Goal: Information Seeking & Learning: Check status

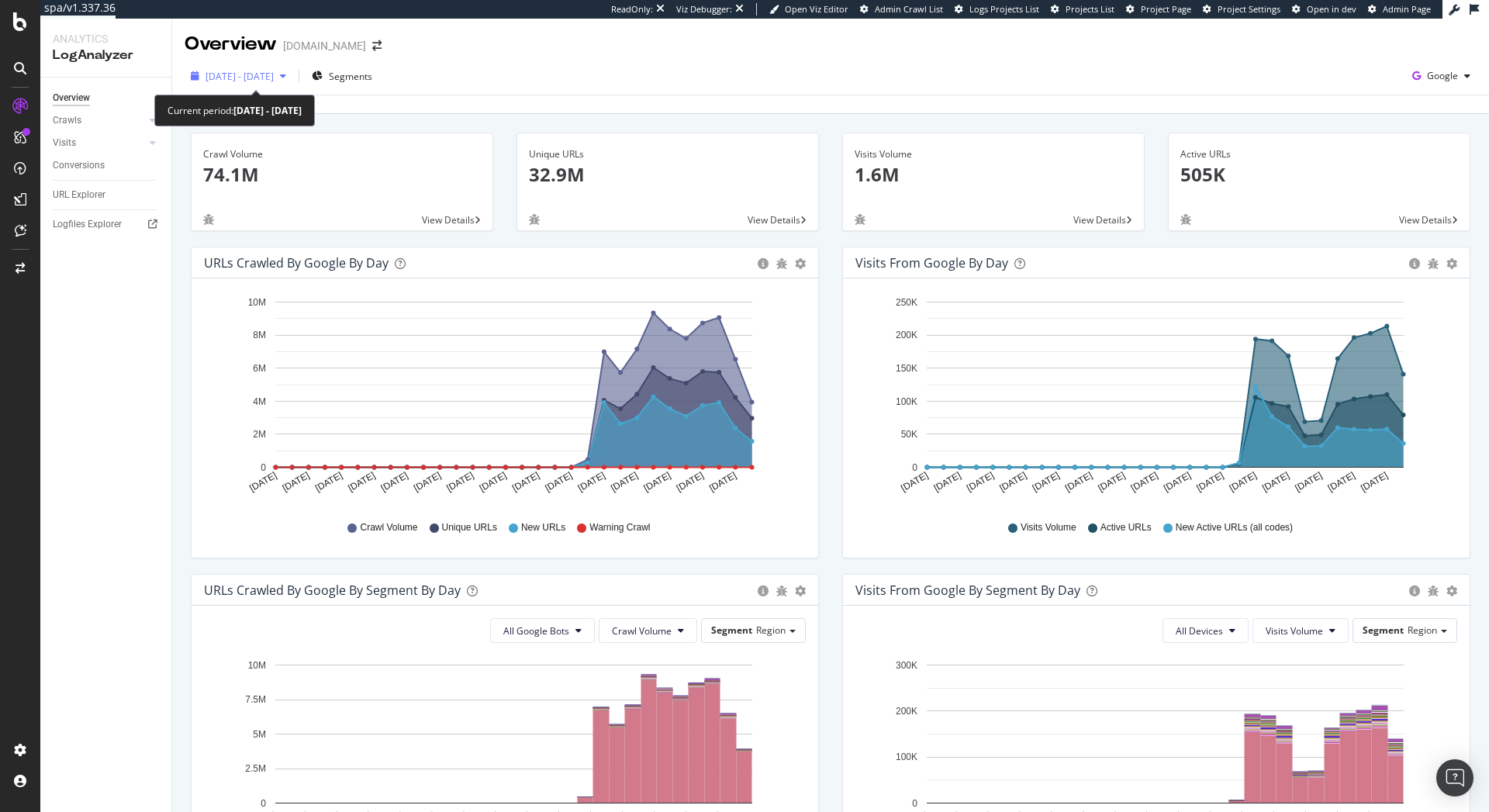
click at [246, 82] on span "2025 Aug. 7th - Sep. 5th" at bounding box center [239, 76] width 68 height 13
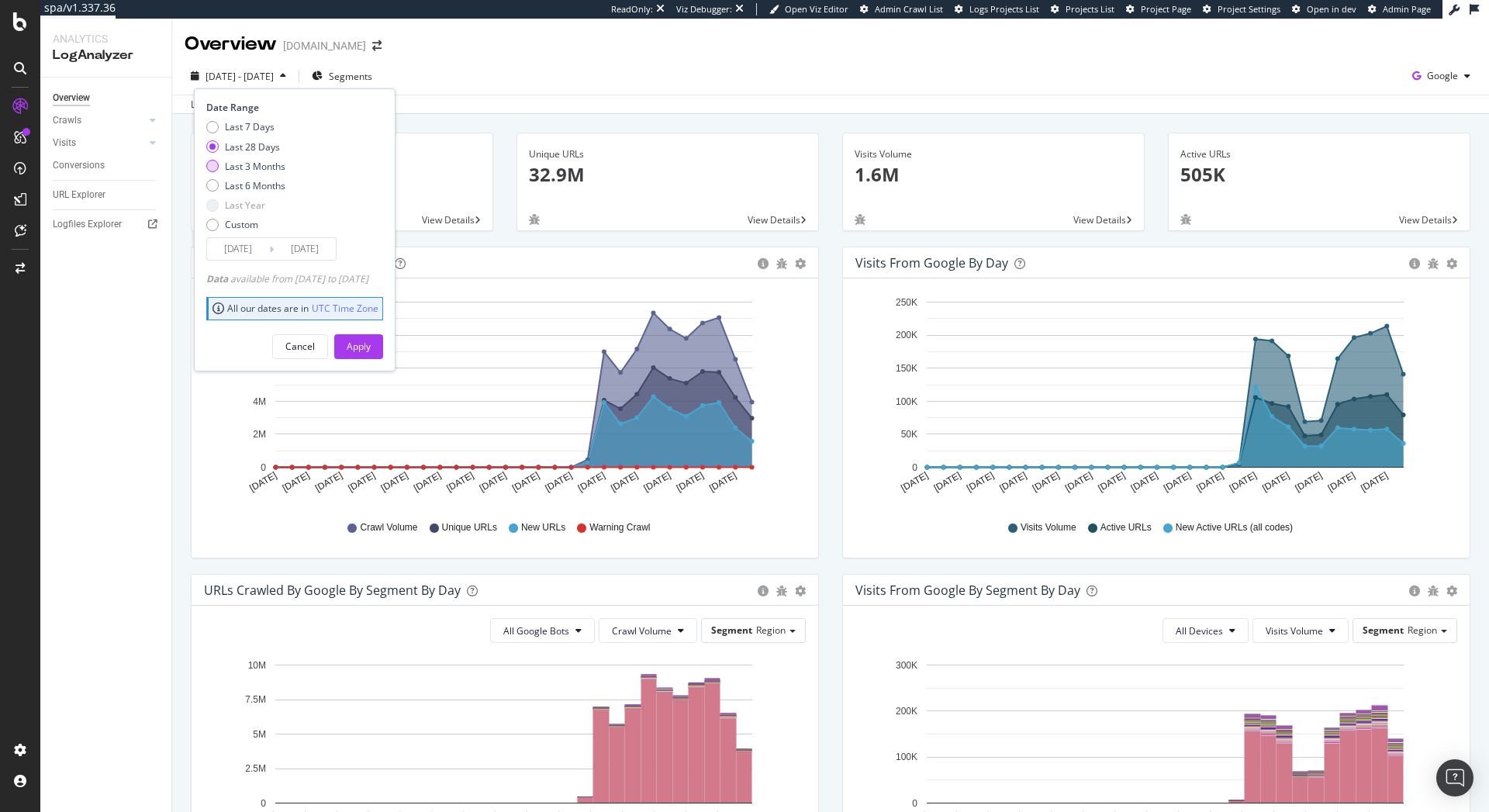
click at [257, 171] on div "Last 3 Months" at bounding box center [255, 166] width 61 height 13
type input "2025/06/06"
click at [371, 347] on div "Apply" at bounding box center [358, 347] width 24 height 13
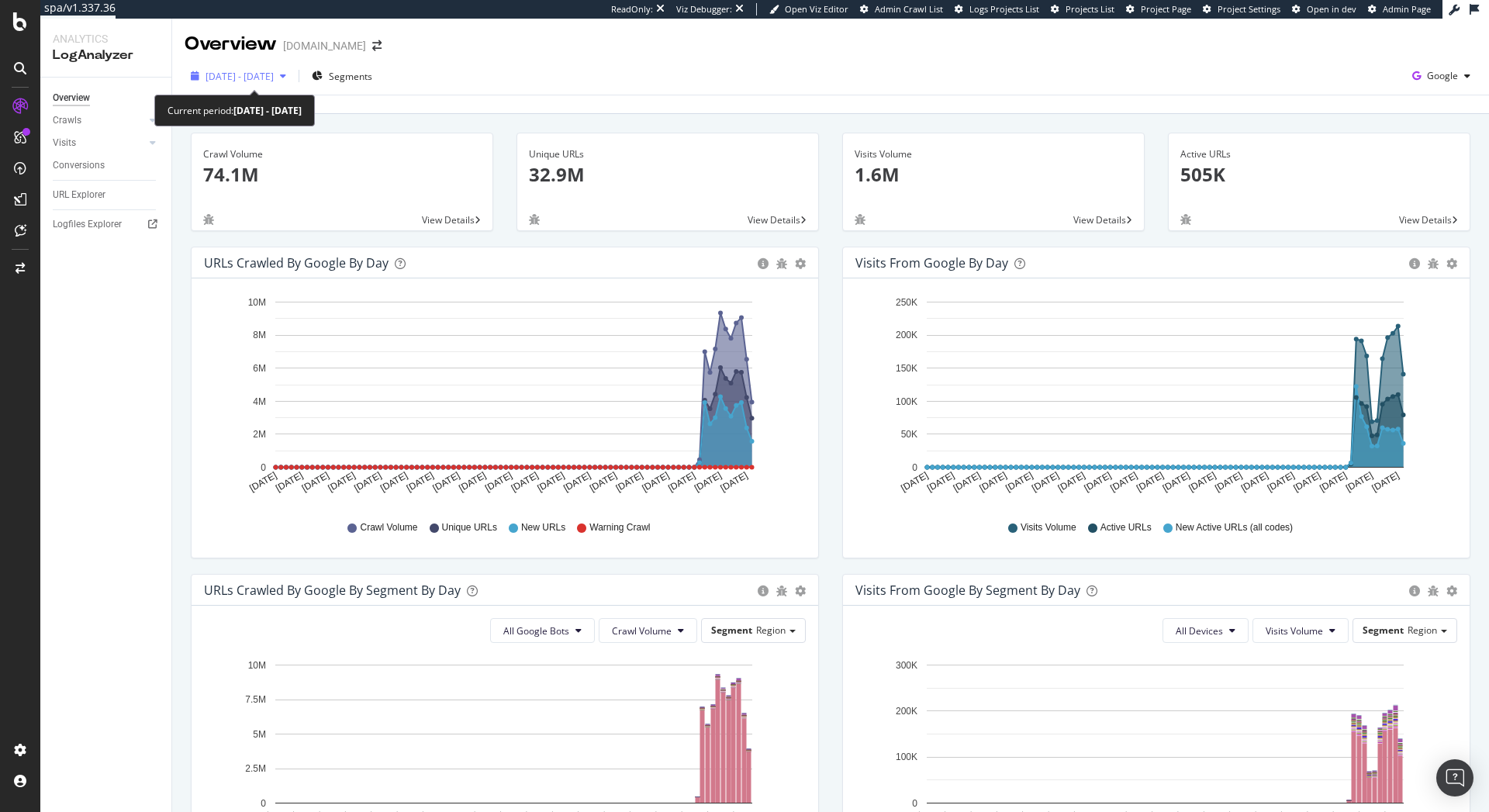
click at [274, 81] on span "2025 Jun. 6th - Sep. 5th" at bounding box center [239, 76] width 68 height 13
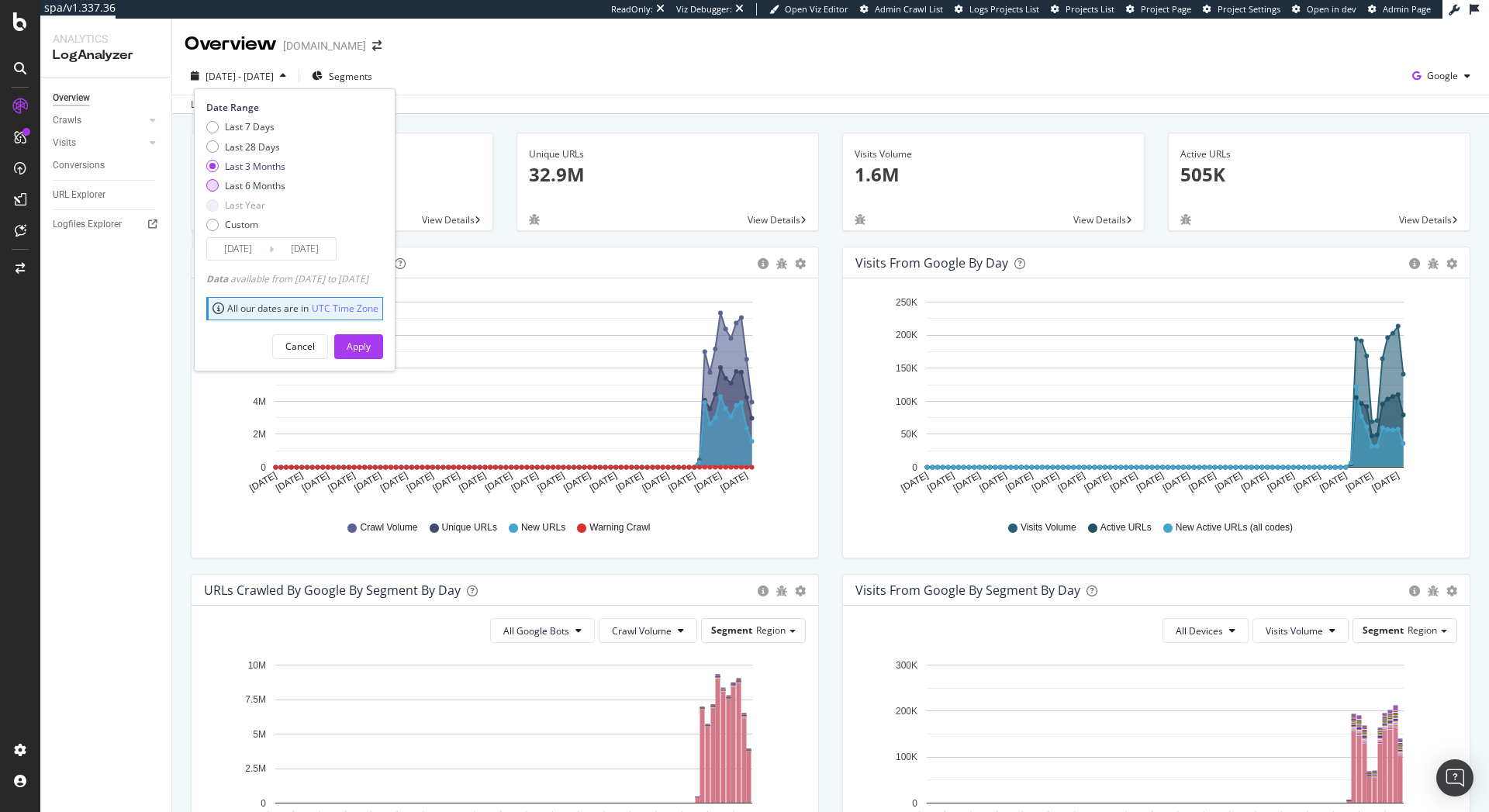
click at [278, 189] on div "Last 6 Months" at bounding box center [255, 185] width 61 height 13
type input "2025/03/06"
click at [383, 343] on button "Apply" at bounding box center [358, 347] width 49 height 25
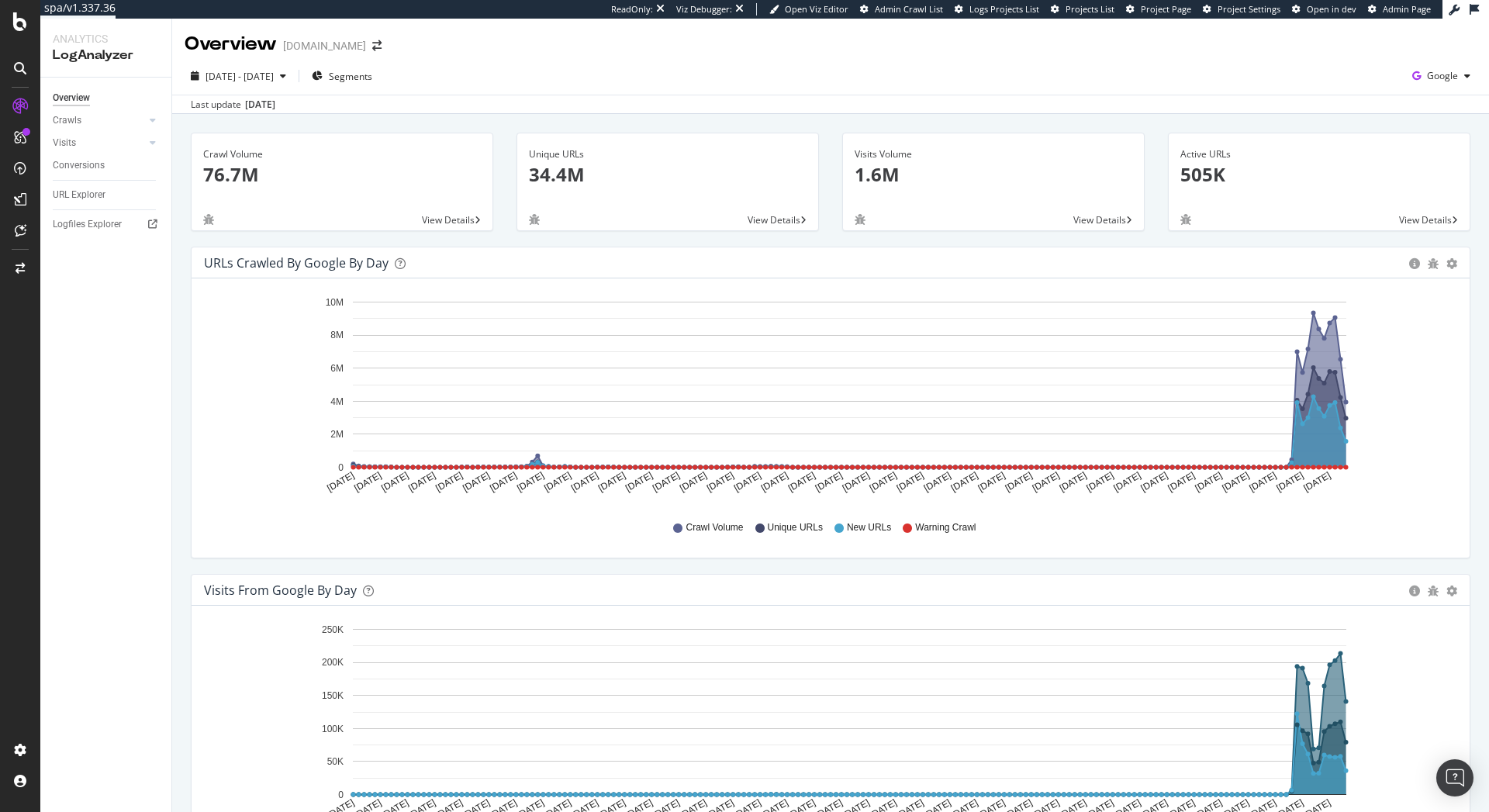
drag, startPoint x: 1143, startPoint y: 474, endPoint x: 1033, endPoint y: 468, distance: 110.2
click at [1048, 470] on icon "Mar 06 2025 Mar 11 2025 Mar 16 2025 Mar 21 2025 Mar 26 2025 Mar 31 2025 Apr 05 …" at bounding box center [825, 398] width 1242 height 215
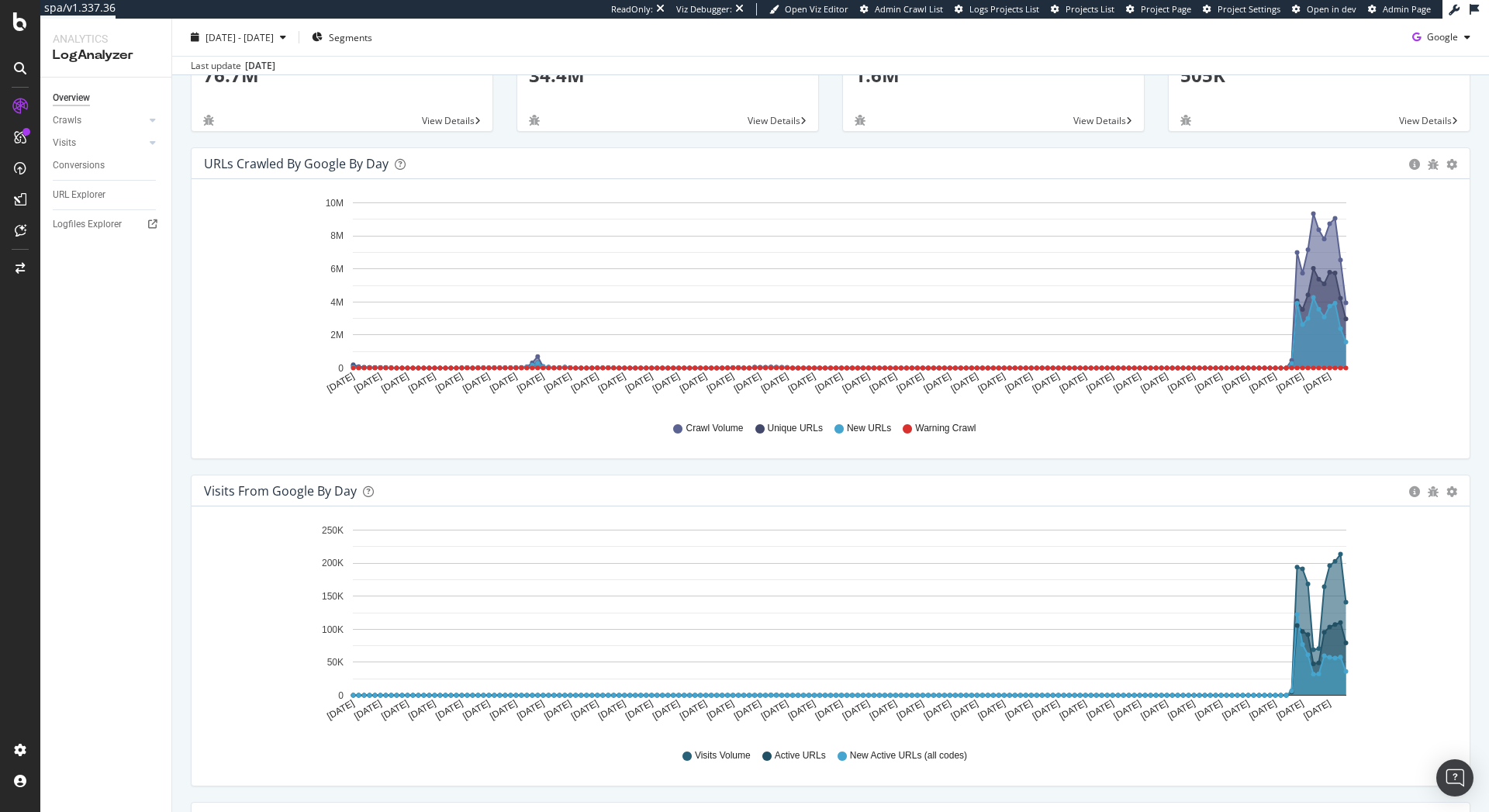
scroll to position [93, 0]
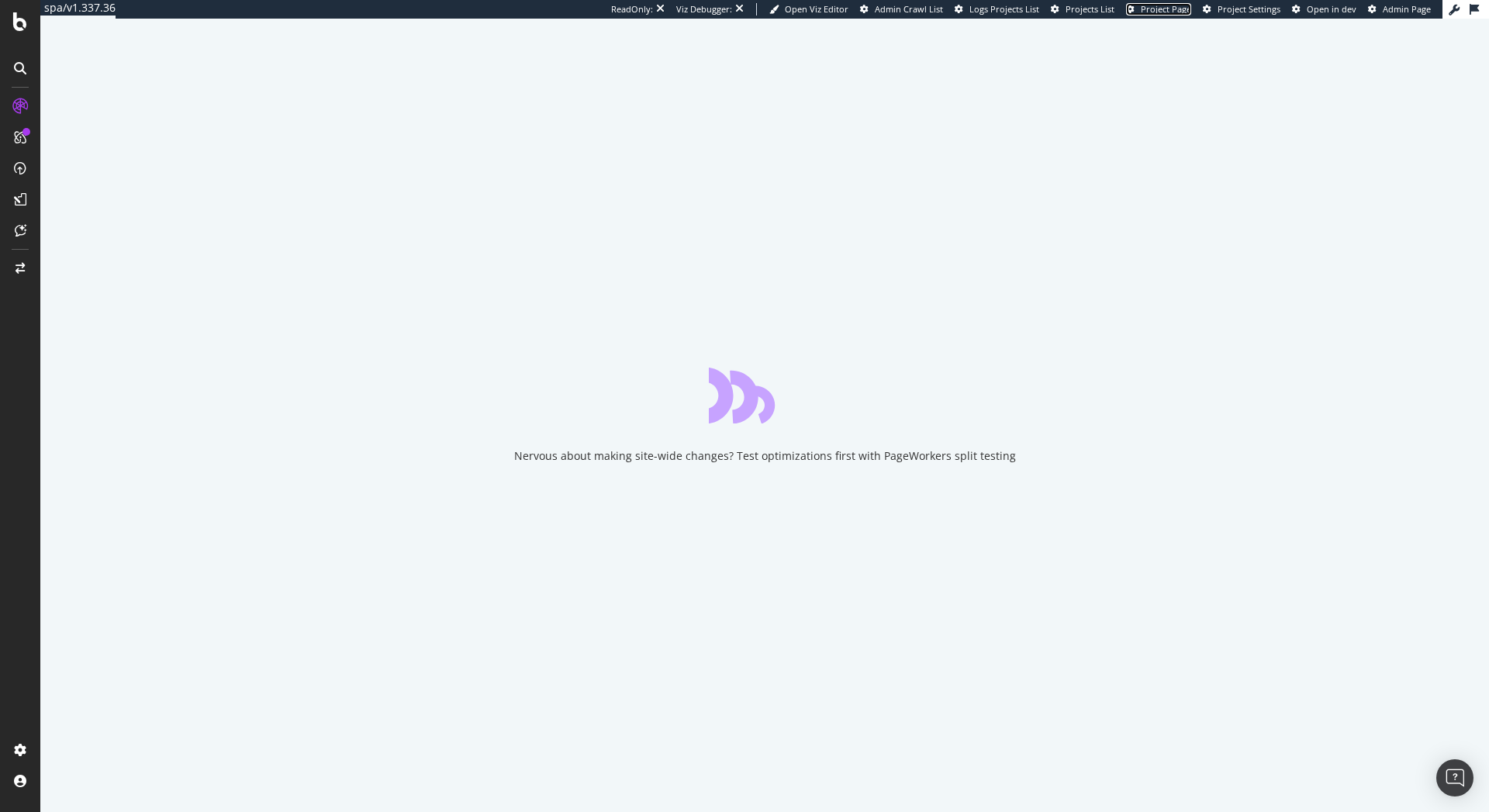
click at [1170, 9] on span "Project Page" at bounding box center [1166, 9] width 51 height 12
